Goal: Information Seeking & Learning: Find contact information

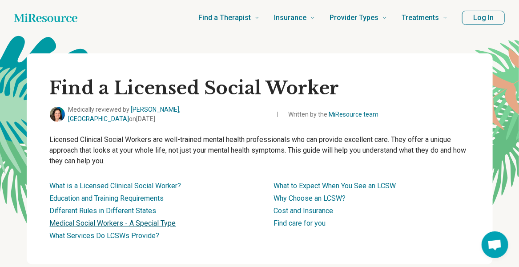
click at [164, 219] on link "Medical Social Workers - A Special Type" at bounding box center [113, 223] width 126 height 8
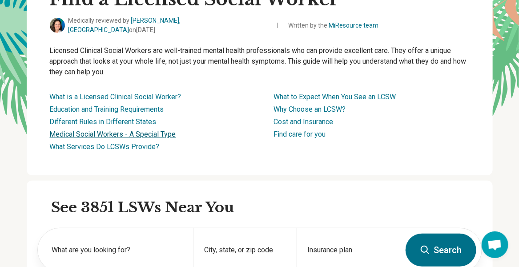
click at [160, 130] on link "Medical Social Workers - A Special Type" at bounding box center [113, 134] width 126 height 8
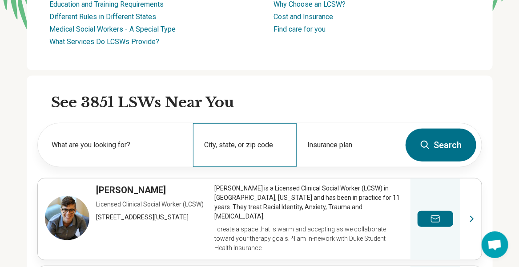
scroll to position [207, 0]
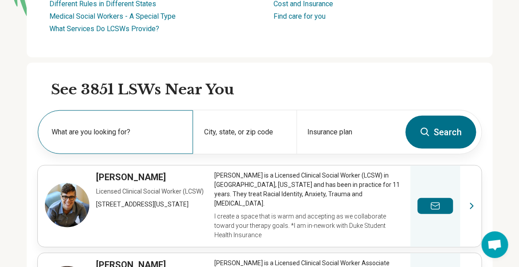
click at [151, 127] on label "What are you looking for?" at bounding box center [117, 132] width 130 height 11
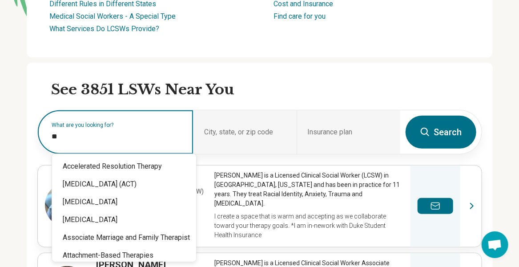
type input "*"
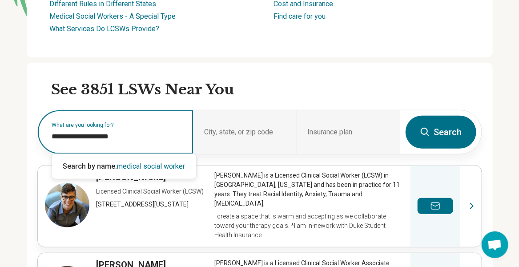
type input "**********"
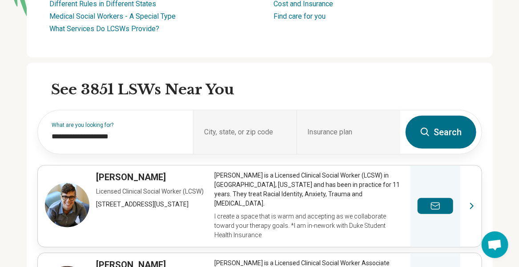
click at [425, 127] on icon at bounding box center [425, 132] width 11 height 11
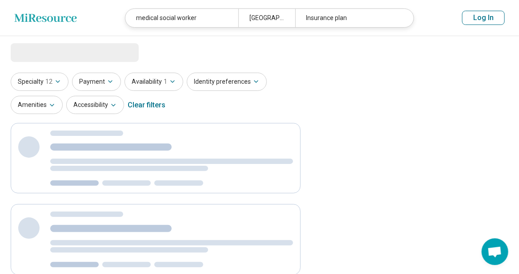
select select "***"
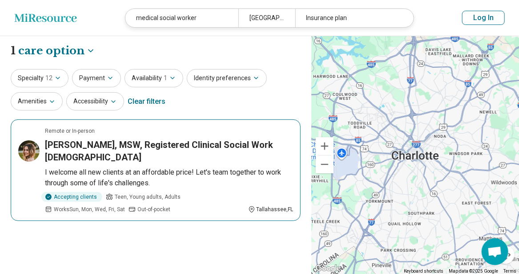
click at [202, 140] on h3 "[PERSON_NAME], MSW, Registered Clinical Social Work [DEMOGRAPHIC_DATA]" at bounding box center [169, 150] width 248 height 25
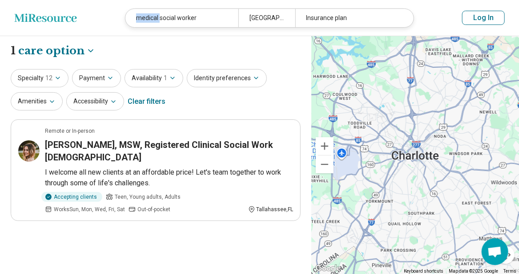
drag, startPoint x: 160, startPoint y: 16, endPoint x: 112, endPoint y: 8, distance: 48.8
click at [110, 13] on header "Miresource logo medical social worker [GEOGRAPHIC_DATA], [GEOGRAPHIC_DATA] Insu…" at bounding box center [259, 18] width 519 height 36
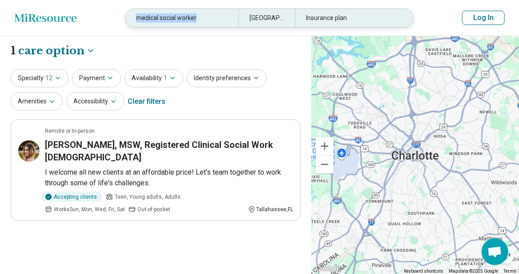
drag, startPoint x: 203, startPoint y: 20, endPoint x: 126, endPoint y: 19, distance: 76.6
click at [122, 20] on header "Miresource logo medical social worker [GEOGRAPHIC_DATA], [GEOGRAPHIC_DATA] Insu…" at bounding box center [259, 18] width 519 height 36
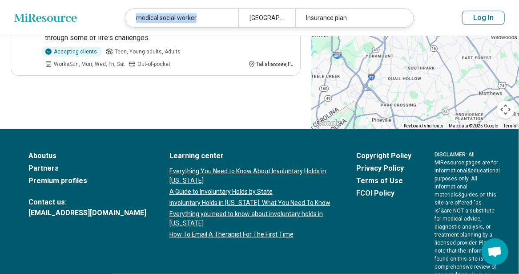
scroll to position [184, 0]
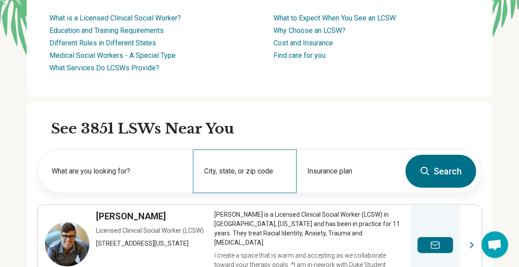
scroll to position [223, 0]
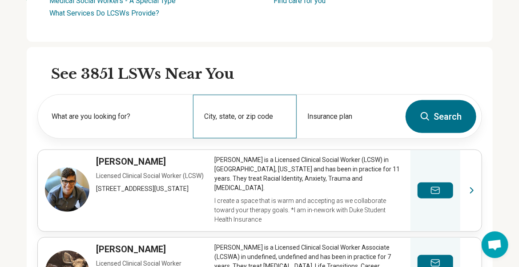
click at [253, 109] on div "City, state, or zip code" at bounding box center [245, 117] width 104 height 44
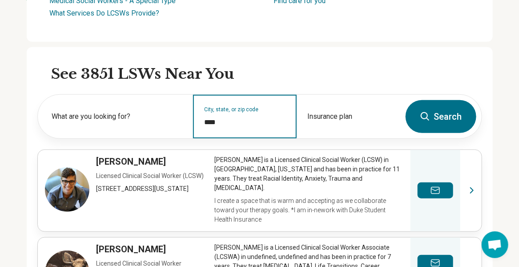
type input "*****"
click at [254, 117] on input "City, state, or zip code" at bounding box center [245, 122] width 82 height 11
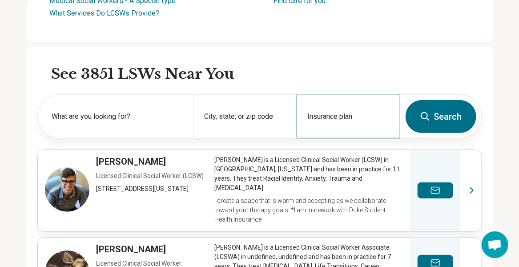
click at [338, 102] on div "Insurance plan" at bounding box center [349, 117] width 104 height 44
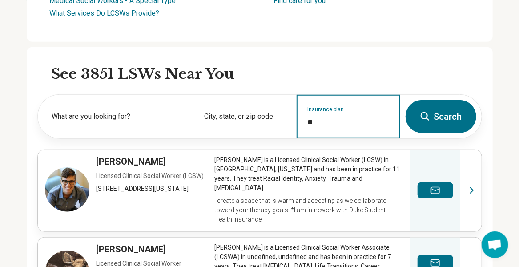
type input "*"
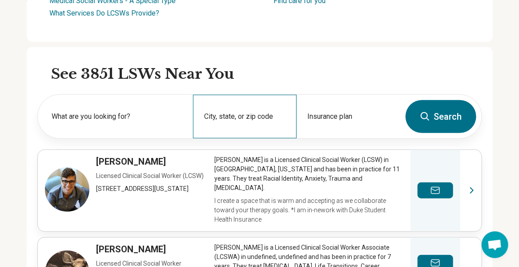
click at [266, 107] on div "City, state, or zip code" at bounding box center [245, 117] width 104 height 44
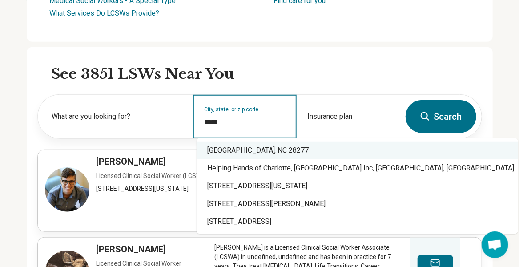
click at [252, 148] on div "[GEOGRAPHIC_DATA], NC 28277" at bounding box center [358, 151] width 322 height 18
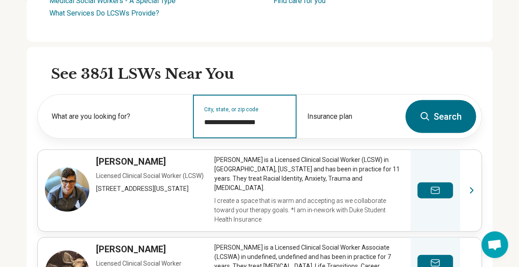
type input "**********"
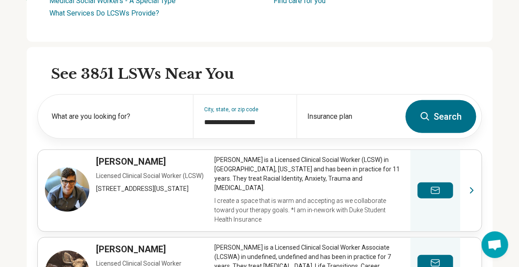
click at [435, 114] on button "Search" at bounding box center [441, 116] width 71 height 33
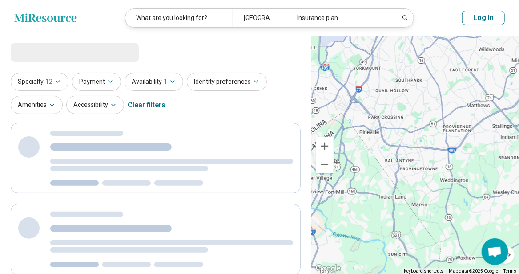
select select "***"
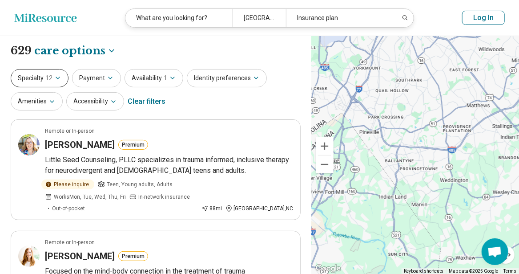
click at [51, 79] on span "12" at bounding box center [48, 77] width 7 height 9
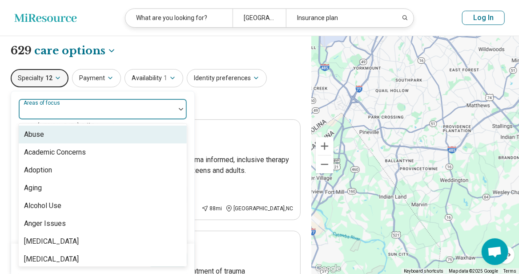
click at [61, 107] on div "Areas of focus" at bounding box center [102, 108] width 169 height 21
click at [63, 106] on div at bounding box center [97, 112] width 150 height 12
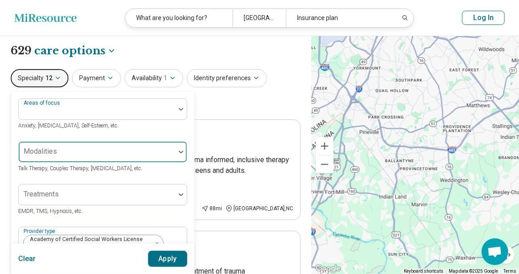
click at [90, 152] on div at bounding box center [97, 155] width 150 height 12
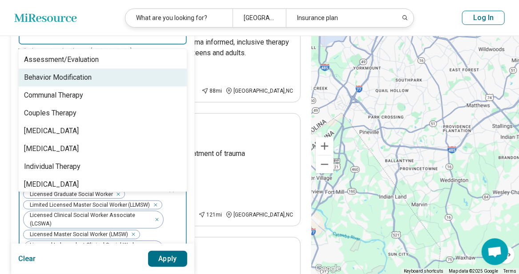
scroll to position [73, 0]
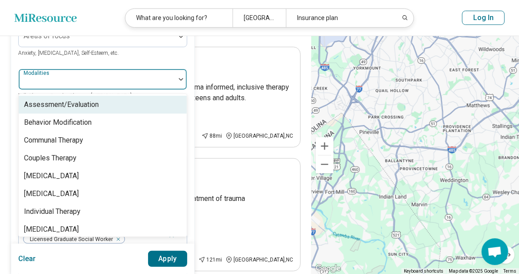
click at [119, 60] on div "Areas of focus Anxiety, [MEDICAL_DATA], Self-Esteem, etc. 8 results available. …" at bounding box center [102, 270] width 169 height 489
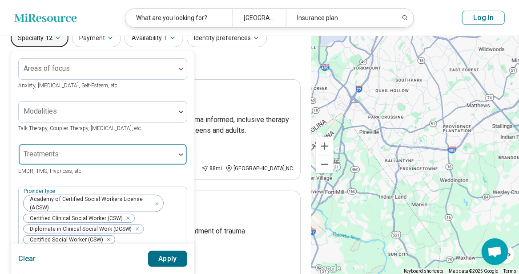
scroll to position [0, 0]
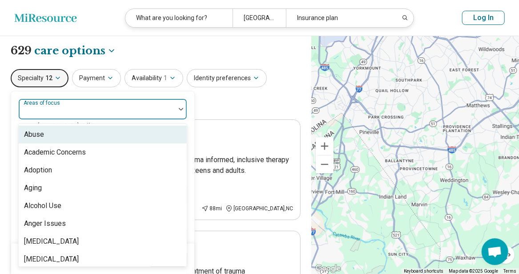
click at [95, 109] on div at bounding box center [97, 112] width 150 height 12
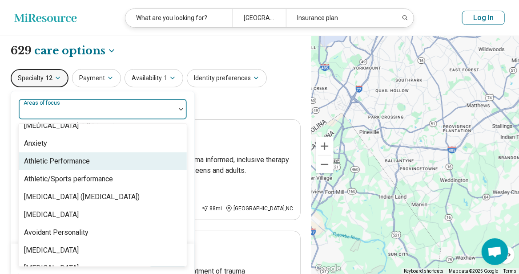
scroll to position [45, 0]
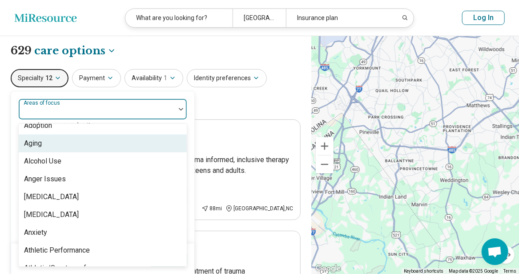
click at [118, 146] on div "Aging" at bounding box center [103, 143] width 168 height 18
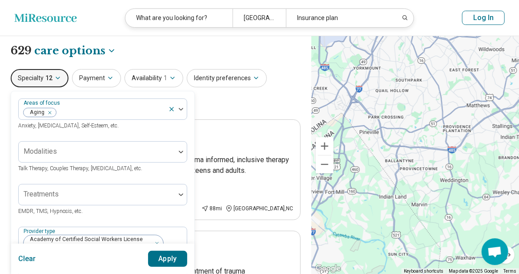
click at [170, 258] on button "Apply" at bounding box center [168, 259] width 40 height 16
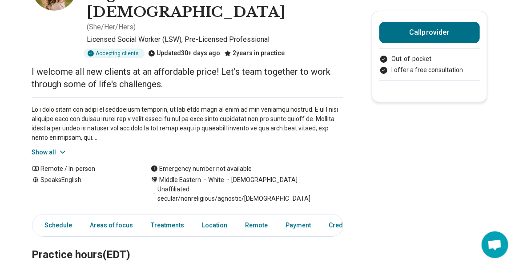
scroll to position [89, 0]
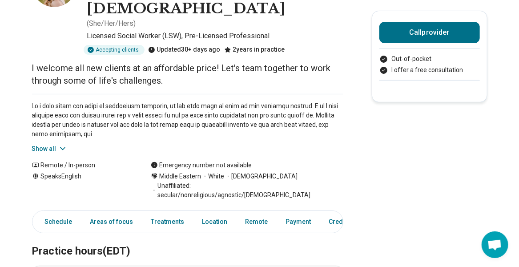
click at [47, 145] on button "Show all" at bounding box center [49, 148] width 35 height 9
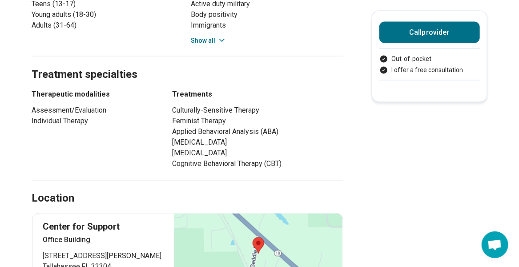
scroll to position [623, 0]
